Goal: Information Seeking & Learning: Learn about a topic

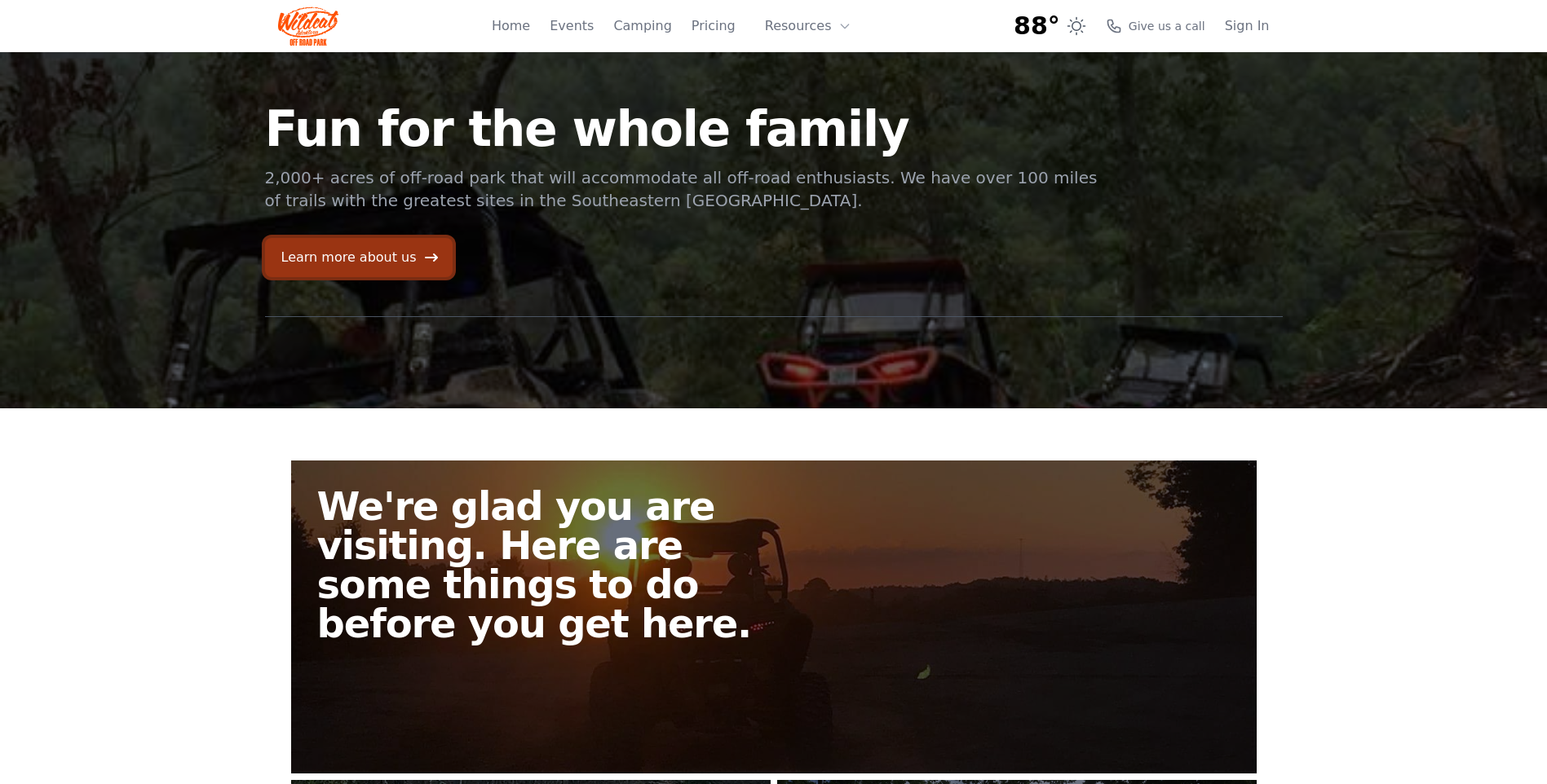
click at [354, 260] on link "Learn more about us" at bounding box center [358, 258] width 188 height 39
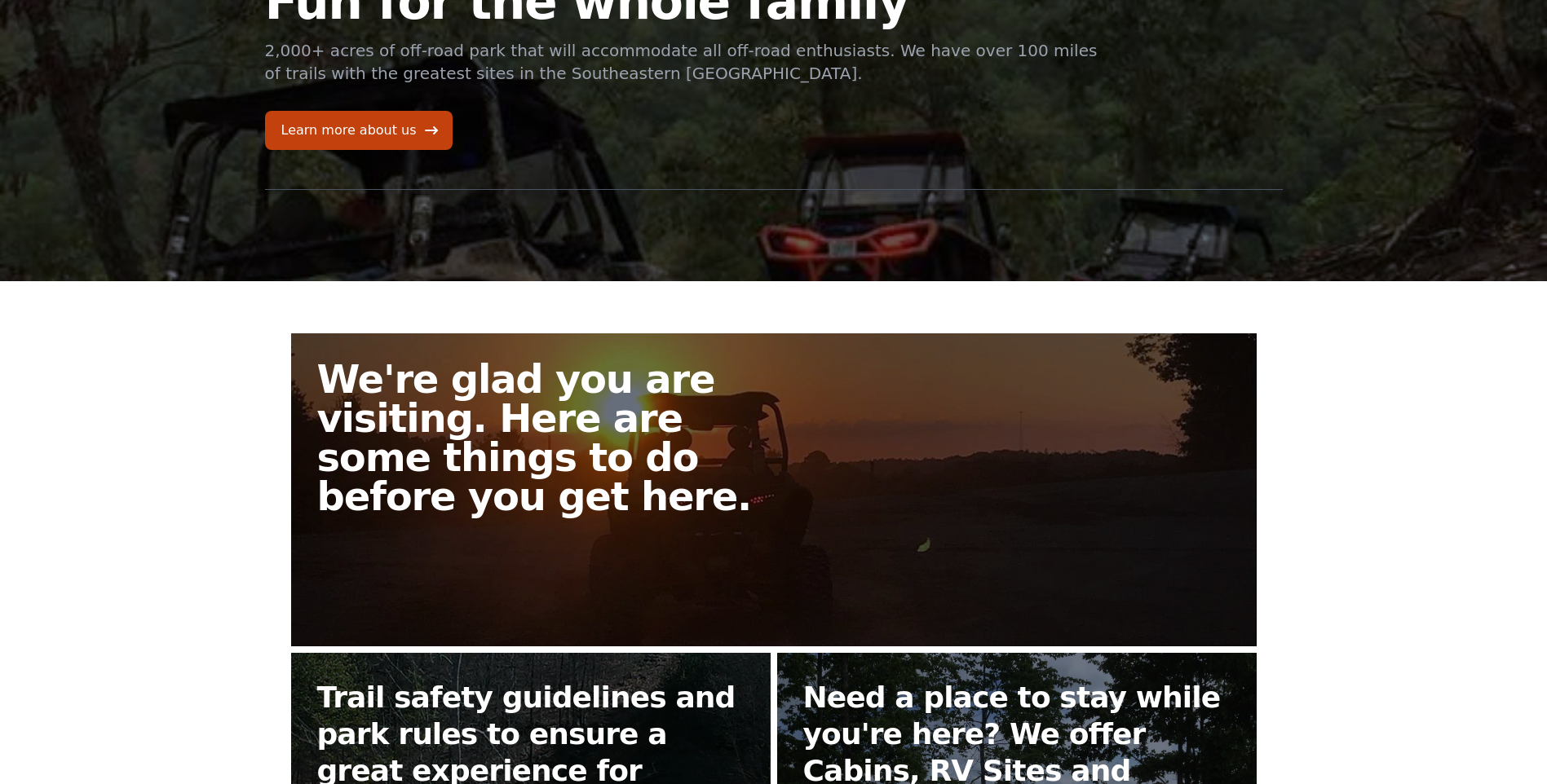
scroll to position [408, 0]
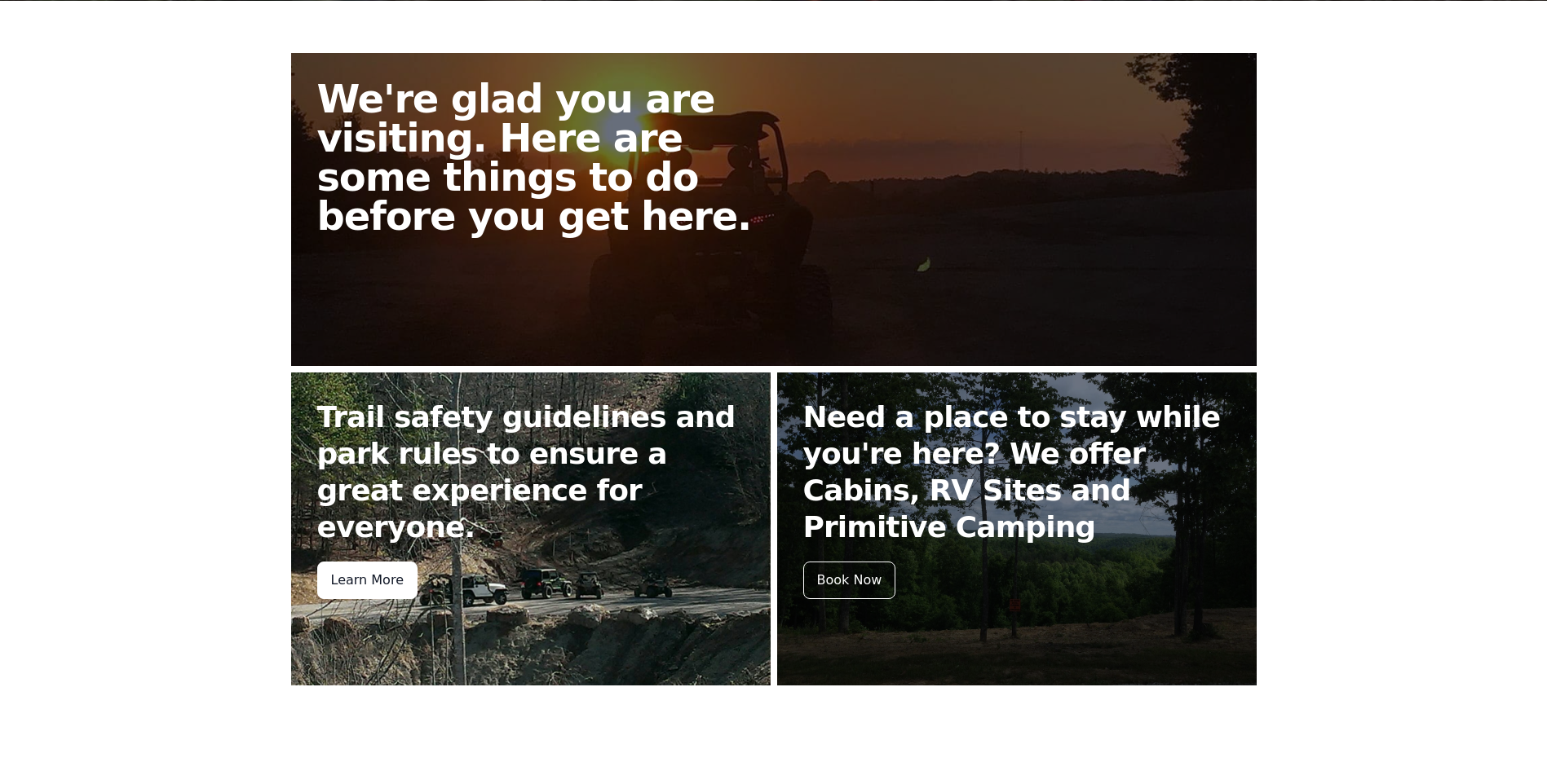
click at [368, 561] on div "Learn More" at bounding box center [367, 580] width 100 height 38
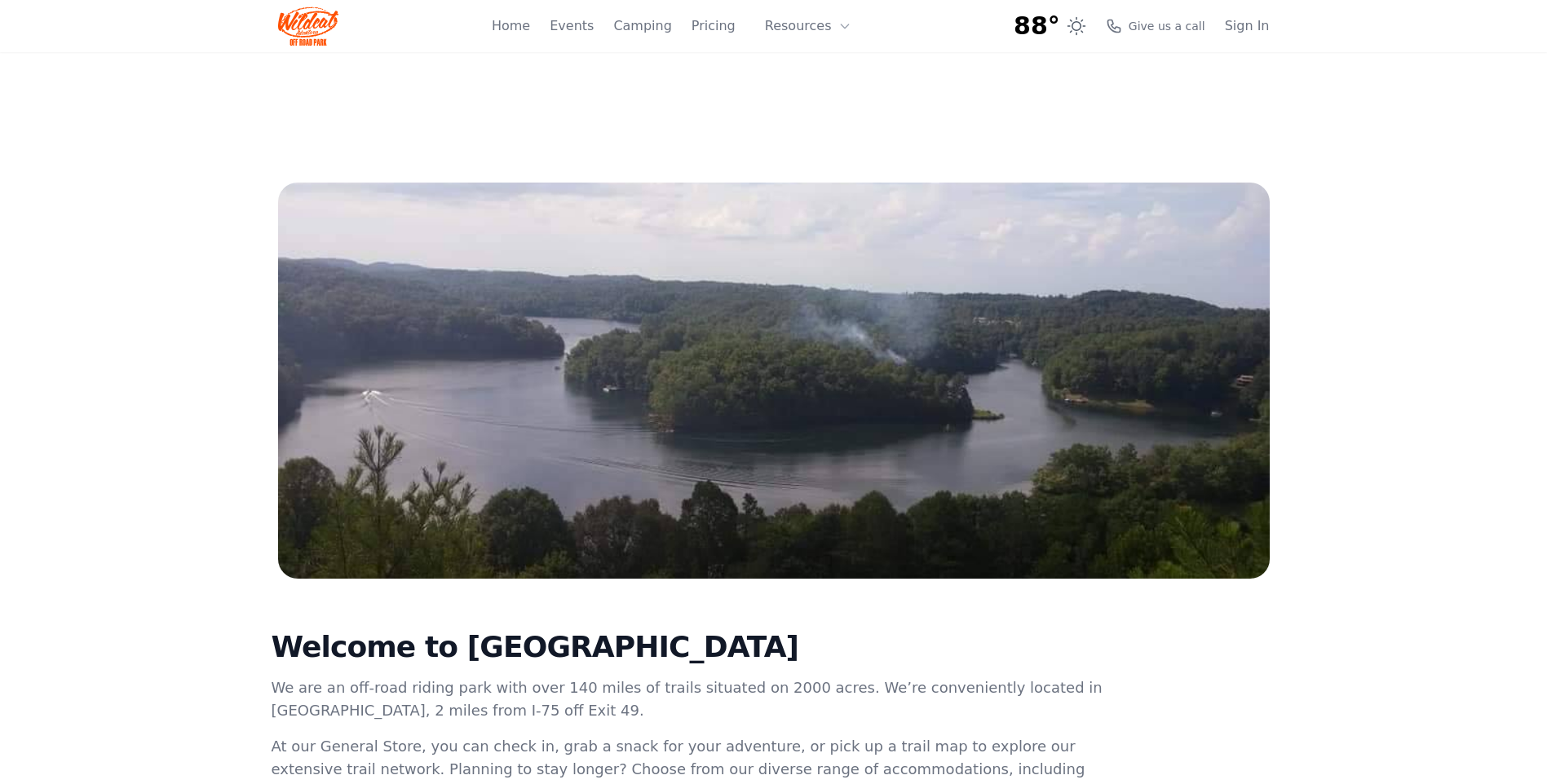
scroll to position [408, 0]
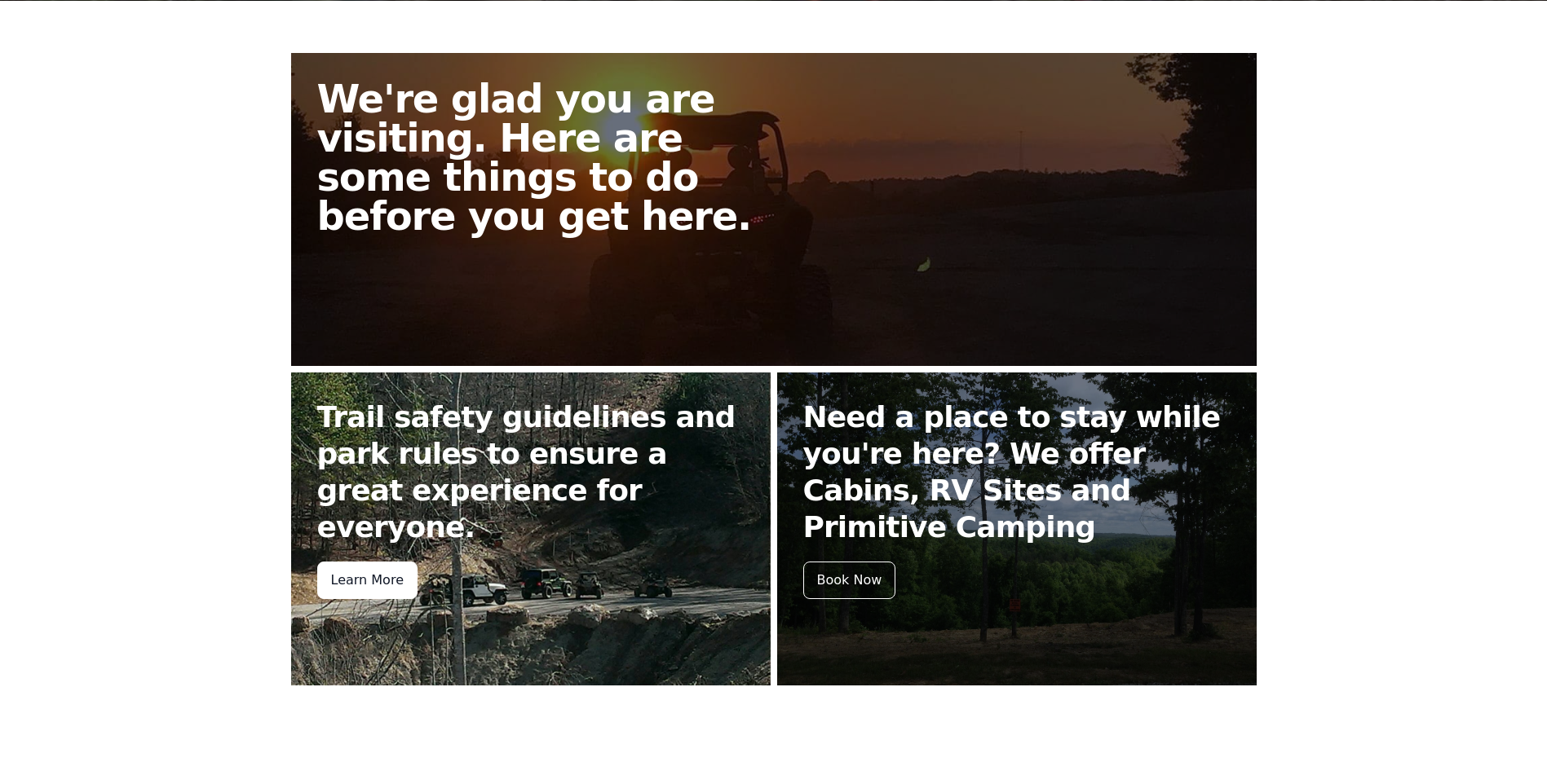
click at [374, 561] on div "Learn More" at bounding box center [367, 580] width 100 height 38
